Goal: Task Accomplishment & Management: Manage account settings

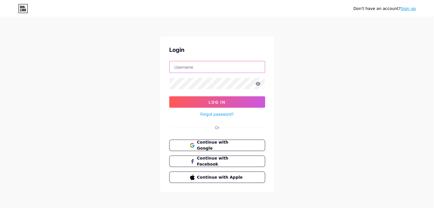
click at [227, 66] on input "text" at bounding box center [216, 66] width 95 height 11
click at [204, 147] on span "Continue with Google" at bounding box center [221, 146] width 48 height 12
click at [234, 145] on span "Continue with Google" at bounding box center [221, 146] width 48 height 12
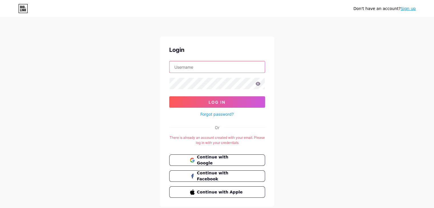
click at [209, 70] on input "text" at bounding box center [216, 66] width 95 height 11
click at [308, 86] on div "Don't have an account? Sign up Login Log In Forgot password? Or There is alread…" at bounding box center [217, 112] width 434 height 225
click at [240, 68] on input "text" at bounding box center [216, 66] width 95 height 11
type input "inno.twist@gmail.com"
click at [259, 83] on icon at bounding box center [257, 84] width 5 height 4
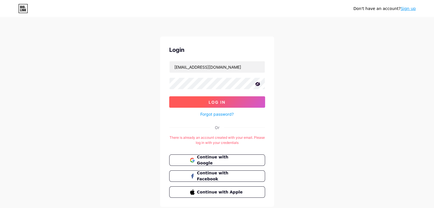
click at [244, 101] on button "Log In" at bounding box center [217, 101] width 96 height 11
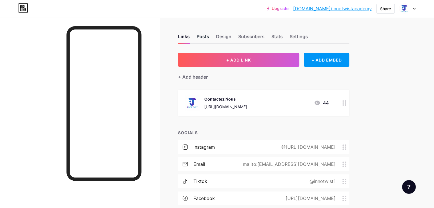
click at [209, 36] on div "Posts" at bounding box center [203, 38] width 13 height 10
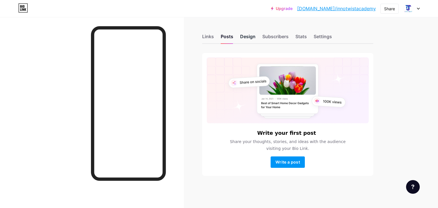
click at [241, 34] on div "Design" at bounding box center [247, 38] width 15 height 10
click at [251, 36] on div "Design" at bounding box center [247, 38] width 15 height 10
click at [271, 35] on div "Subscribers" at bounding box center [275, 38] width 26 height 10
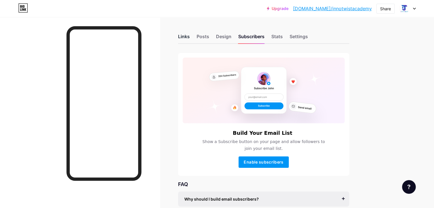
click at [190, 36] on div "Links" at bounding box center [184, 38] width 12 height 10
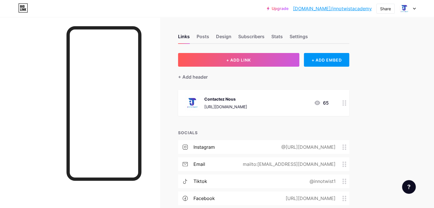
scroll to position [42, 0]
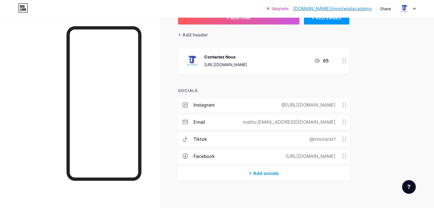
click at [413, 187] on div at bounding box center [409, 187] width 14 height 14
click at [373, 96] on div "Links Posts Design Subscribers Stats Settings + ADD LINK + ADD EMBED + Add head…" at bounding box center [186, 92] width 373 height 234
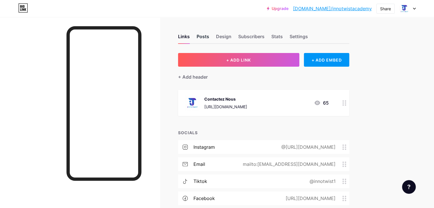
click at [209, 36] on div "Posts" at bounding box center [203, 38] width 13 height 10
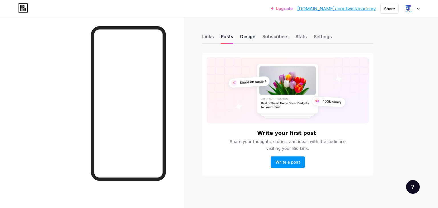
click at [246, 37] on div "Design" at bounding box center [247, 38] width 15 height 10
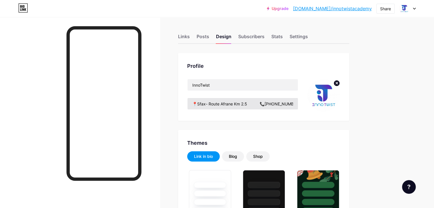
type input "#ffffff"
type input "#000000"
drag, startPoint x: 299, startPoint y: 105, endPoint x: 231, endPoint y: 105, distance: 67.9
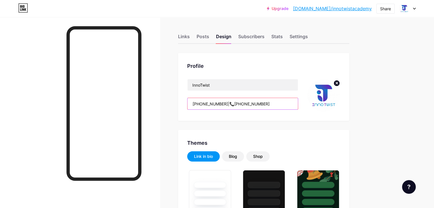
click at [231, 105] on input "📍Sfax- Route Afrane Km 2.5 📞(+216) 92 532 093|📞(+216) 28 521 653 🔗inno.twist@gm…" at bounding box center [242, 103] width 110 height 11
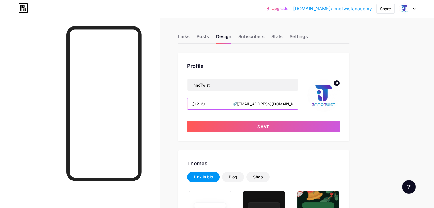
scroll to position [0, 67]
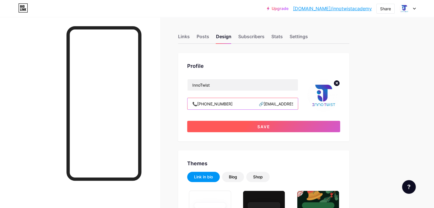
type input "📍Sfax- Route Afrane Km 2.5 📞(+216) 55 000 242 🔗inno.twist@gmail.com"
click at [260, 128] on button "Save" at bounding box center [263, 126] width 153 height 11
type input "#ffffff"
type input "#000000"
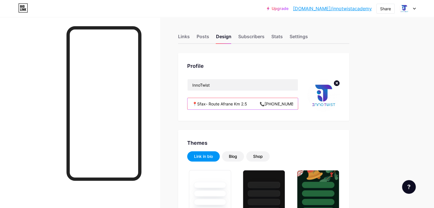
click at [277, 104] on input "📍Sfax- Route Afrane Km 2.5 📞(+216) 55 000 242 🔗inno.twist@gmail.com" at bounding box center [242, 103] width 110 height 11
click at [284, 104] on input "📍Sfax- Route Afrane Km 2.5 📞(+216) 55 000 242 🔗inno.twist@gmail.com" at bounding box center [242, 103] width 110 height 11
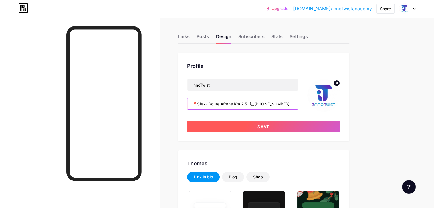
type input "📍Sfax- Route Afrane Km 2.5 📞(+216) 55 000 242 🔗inno.twist@gmail.com"
click at [295, 124] on button "Save" at bounding box center [263, 126] width 153 height 11
type input "#ffffff"
type input "#000000"
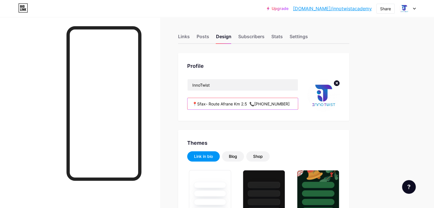
click at [275, 102] on input "📍Sfax- Route Afrane Km 2.5 📞(+216) 55 000 242 🔗inno.twist@gmail.com" at bounding box center [242, 103] width 110 height 11
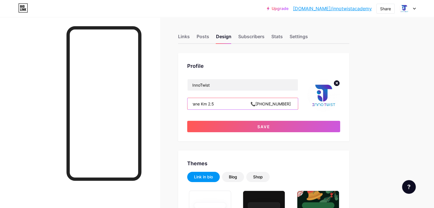
scroll to position [0, 107]
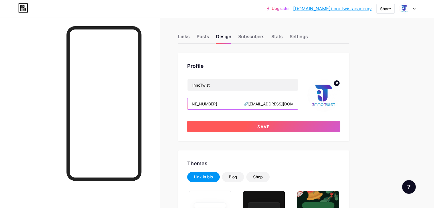
type input "📍Sfax- Route Afrane Km 2.5 📞(+216) 55 000 242 🔗inno.twist@gmail.com"
click at [298, 130] on button "Save" at bounding box center [263, 126] width 153 height 11
type input "#ffffff"
type input "#000000"
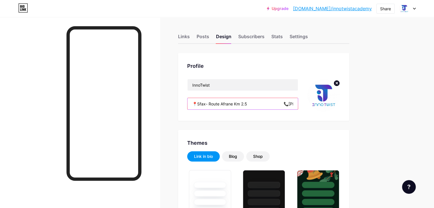
click at [296, 104] on input "📍Sfax- Route Afrane Km 2.5 📞(+216) 55 000 242 🔗inno.twist@gmail.com" at bounding box center [242, 103] width 110 height 11
